Goal: Transaction & Acquisition: Purchase product/service

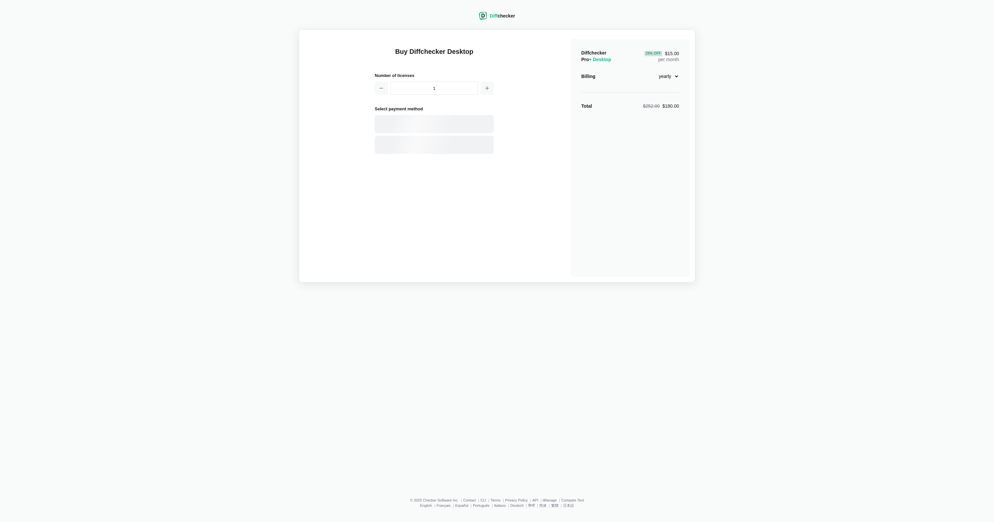
select select "desktop-yearly-180"
click at [423, 119] on div "Card" at bounding box center [434, 124] width 119 height 18
select select "[GEOGRAPHIC_DATA]"
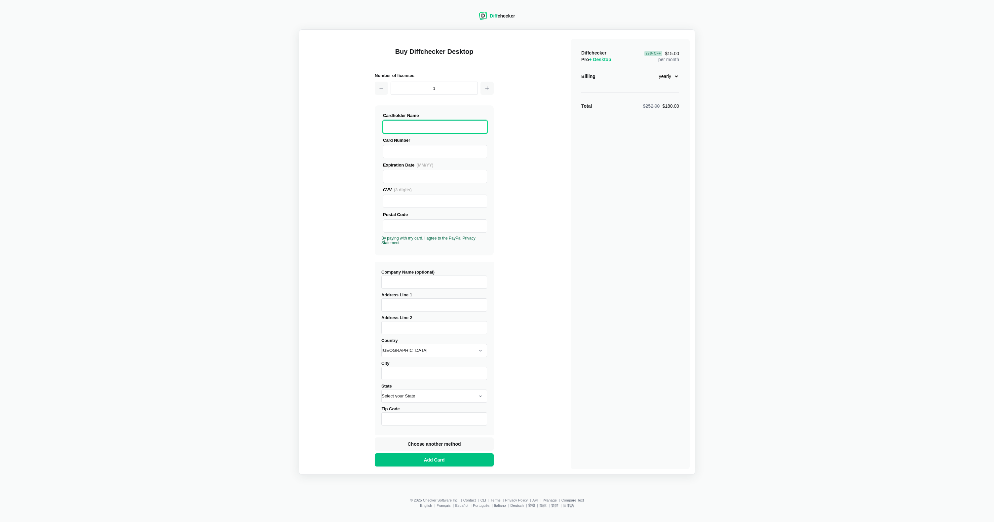
click at [0, 522] on com-1password-button at bounding box center [0, 522] width 0 height 0
click at [426, 279] on input "Company Name (optional)" at bounding box center [434, 282] width 106 height 13
click at [409, 309] on input "Address Line 1" at bounding box center [434, 305] width 106 height 13
type input "[PERSON_NAME][STREET_ADDRESS][PERSON_NAME]"
select select "[GEOGRAPHIC_DATA]"
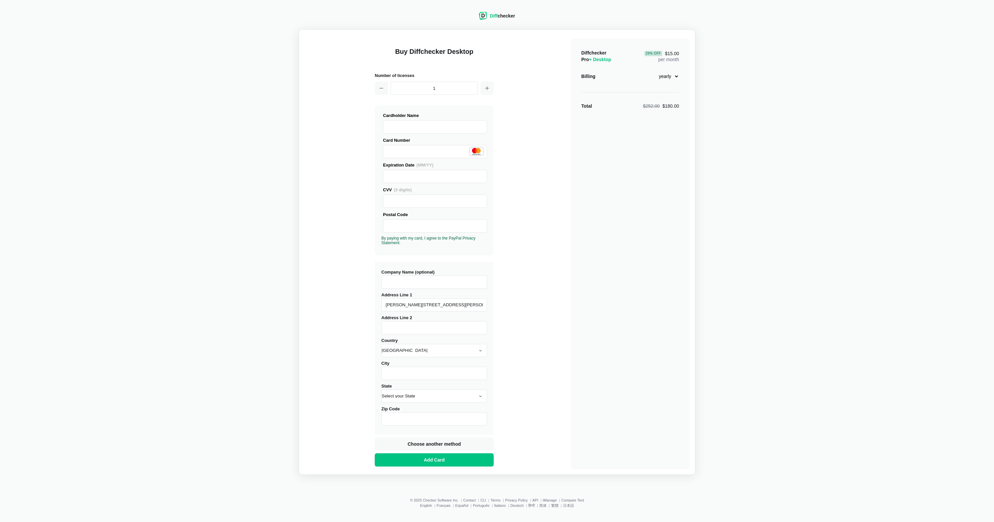
type input "Tubarão"
click at [399, 393] on input "Province" at bounding box center [434, 396] width 106 height 13
click at [368, 394] on div "Buy Diffchecker Desktop Number of licenses 1 Visa MasterCard Union Pay American…" at bounding box center [496, 252] width 385 height 434
click at [404, 416] on input "Postal Code" at bounding box center [434, 419] width 106 height 13
click at [403, 420] on input "Postal Code" at bounding box center [434, 419] width 106 height 13
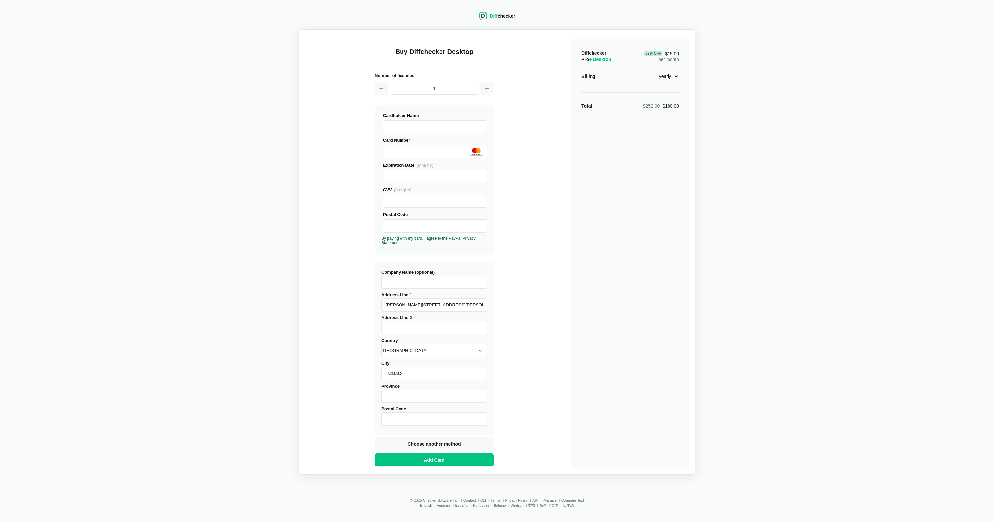
paste input "88704290"
type input "88704290"
click at [389, 390] on input "Province" at bounding box center [434, 396] width 106 height 13
type input "[GEOGRAPHIC_DATA]"
click at [548, 377] on div "Buy Diffchecker Desktop Number of licenses 1 Visa MasterCard Union Pay American…" at bounding box center [496, 252] width 385 height 434
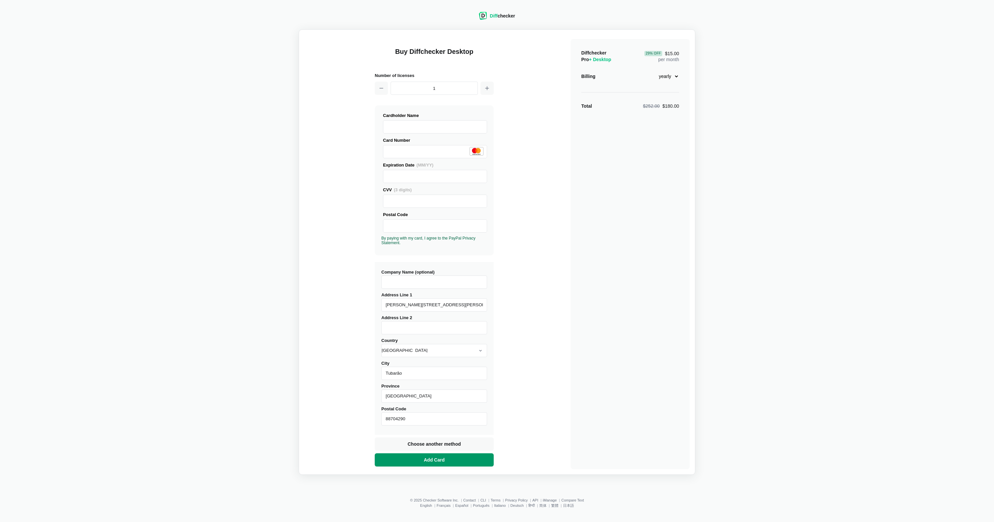
click at [433, 459] on span "Add Card" at bounding box center [434, 460] width 23 height 7
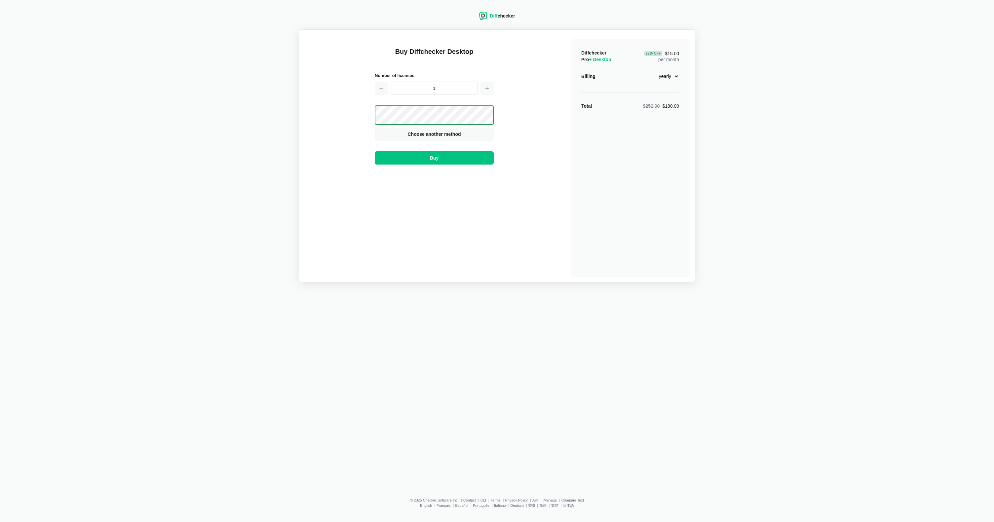
click at [658, 76] on select "monthly yearly" at bounding box center [665, 76] width 28 height 11
select select "desktop-monthly-21"
click at [651, 71] on select "monthly yearly" at bounding box center [665, 76] width 28 height 11
click at [442, 153] on button "Buy" at bounding box center [434, 157] width 119 height 13
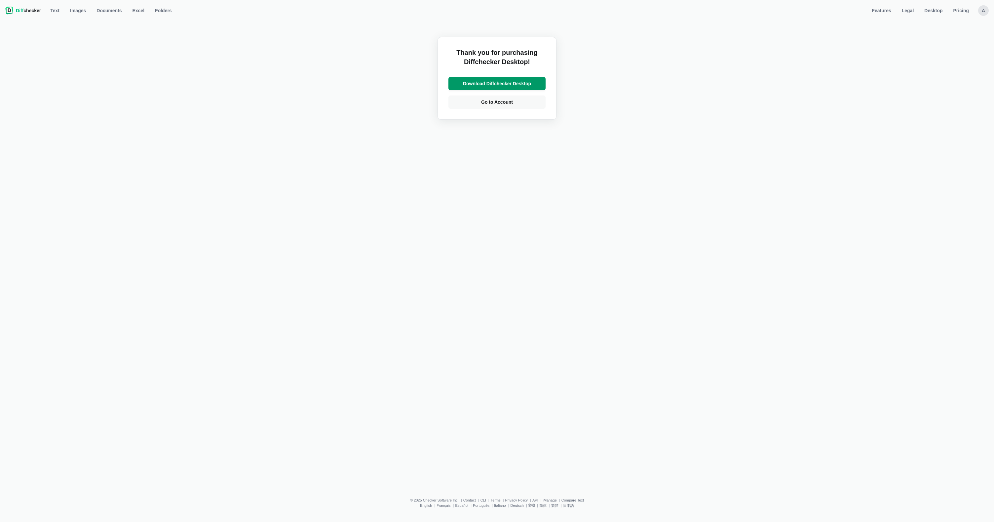
click at [511, 86] on span "Download Diffchecker Desktop" at bounding box center [497, 83] width 71 height 7
click at [521, 100] on link "Go to Account" at bounding box center [497, 102] width 97 height 13
